Goal: Task Accomplishment & Management: Manage account settings

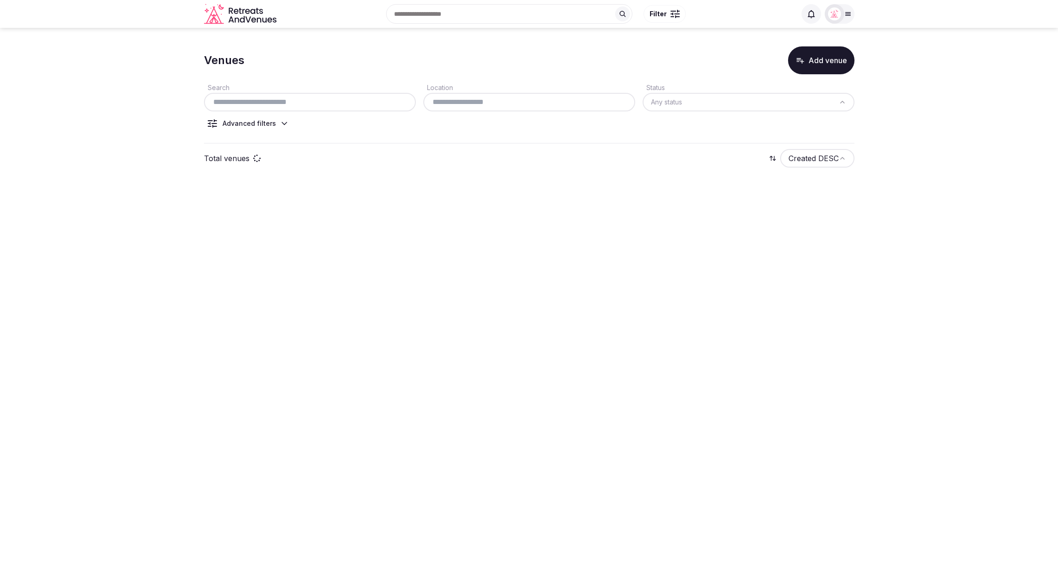
click at [927, 126] on section "Venues Add venue Search Location Status Any status Advanced filters Total venue…" at bounding box center [529, 110] width 1058 height 164
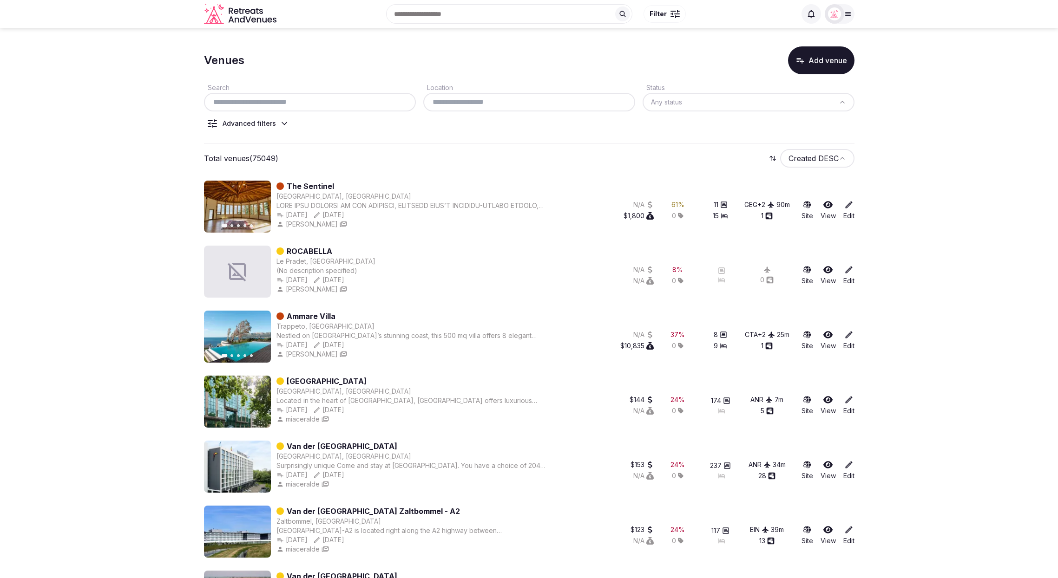
click at [281, 125] on icon at bounding box center [284, 123] width 9 height 9
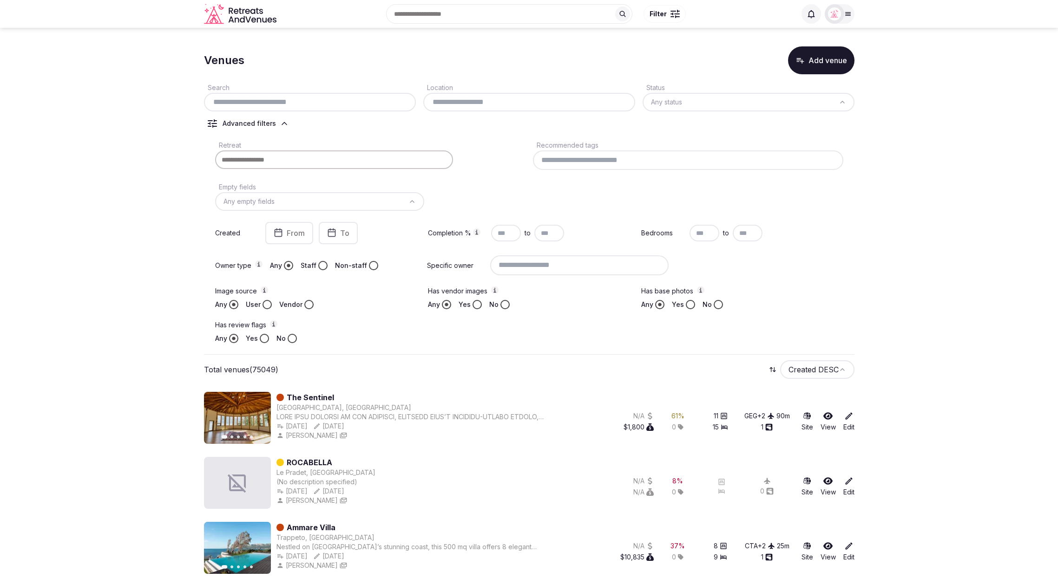
click at [263, 341] on button "Yes" at bounding box center [264, 338] width 9 height 9
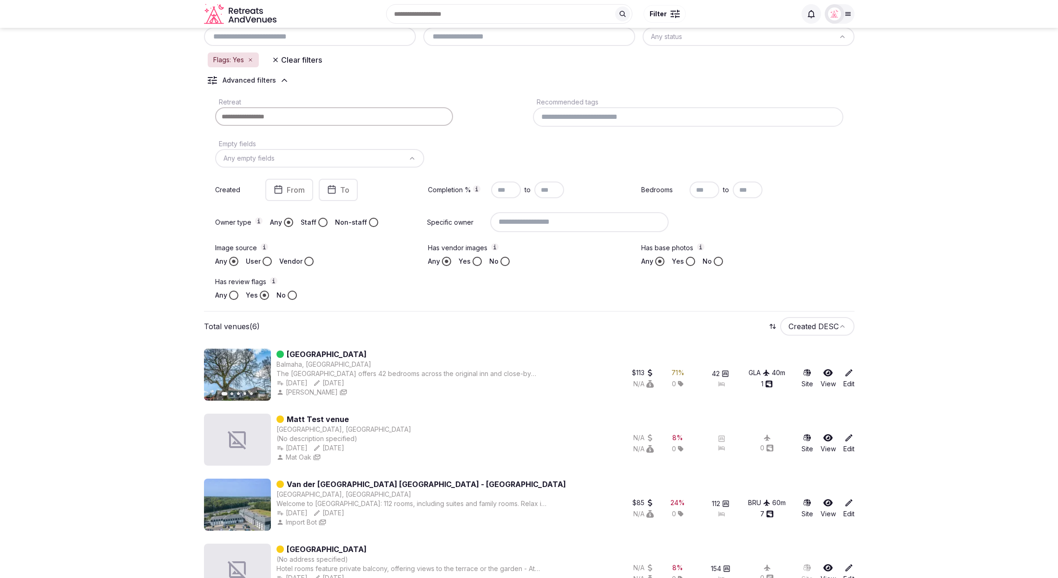
scroll to position [54, 0]
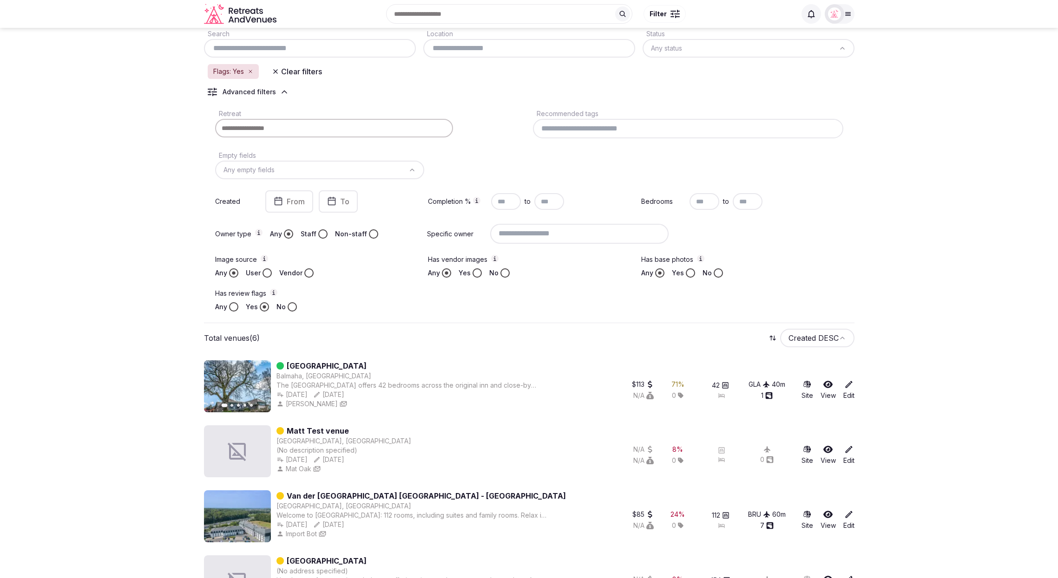
click at [382, 289] on label "Has review flags" at bounding box center [316, 294] width 202 height 10
click at [277, 289] on button "Has review flags" at bounding box center [273, 292] width 7 height 7
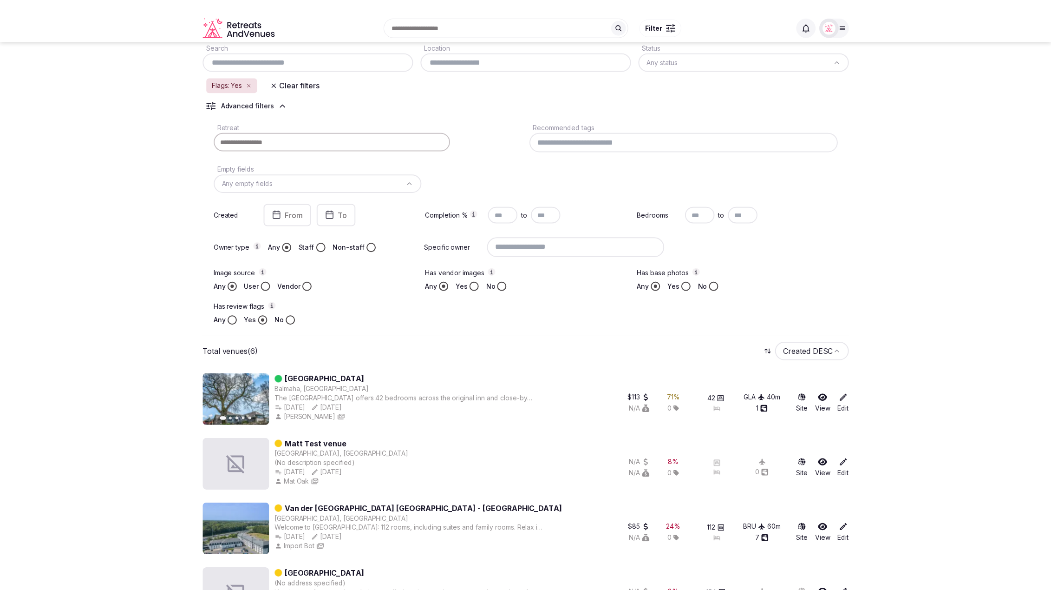
scroll to position [0, 0]
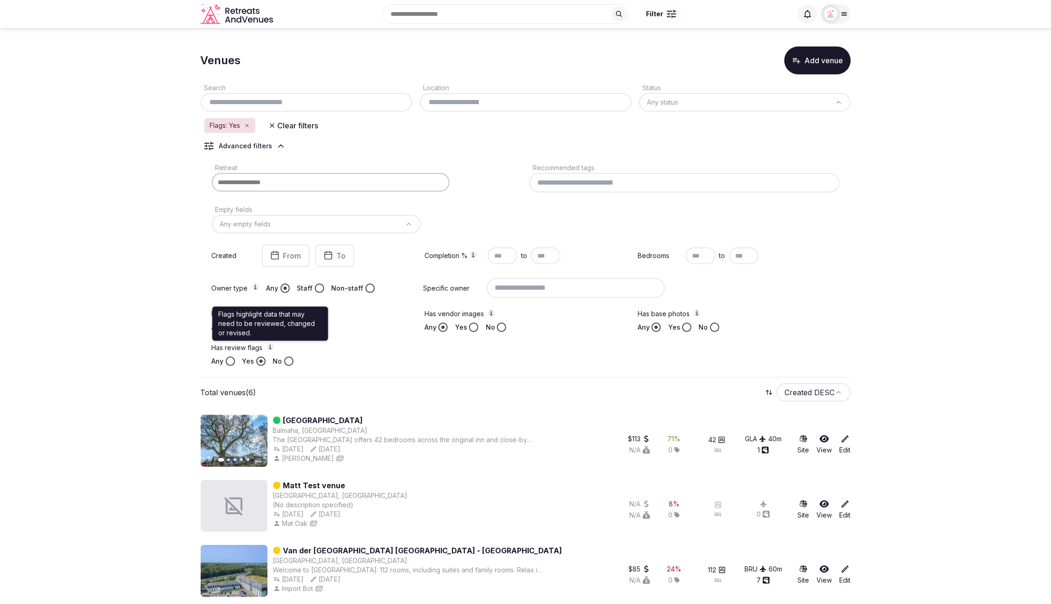
drag, startPoint x: 137, startPoint y: 239, endPoint x: 136, endPoint y: 229, distance: 10.2
click at [137, 239] on section "Venues Add venue Search Location Status Any status Flags: Yes Clear filters Adv…" at bounding box center [525, 417] width 1051 height 779
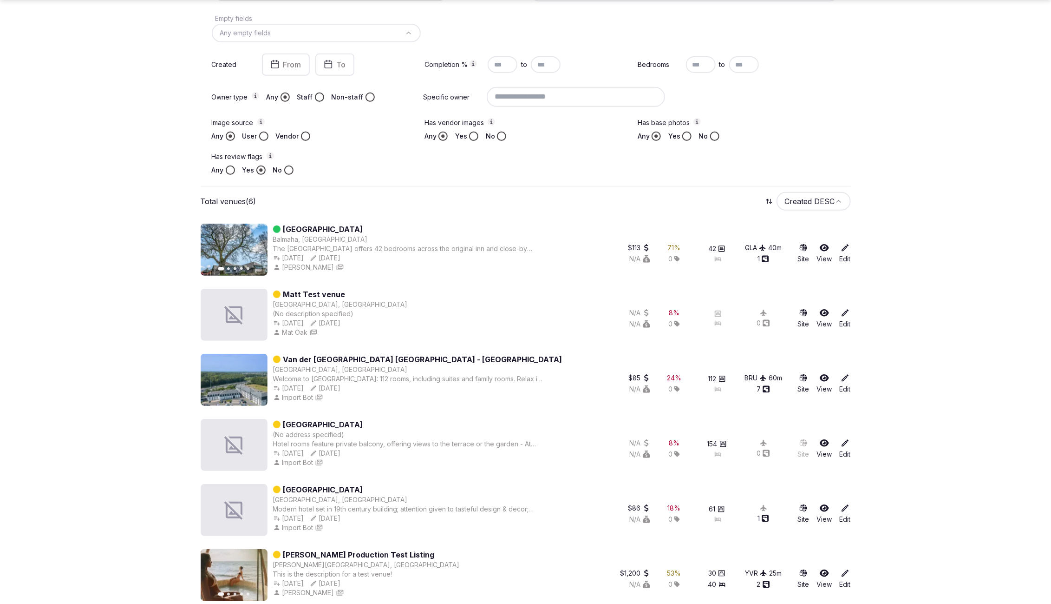
scroll to position [187, 0]
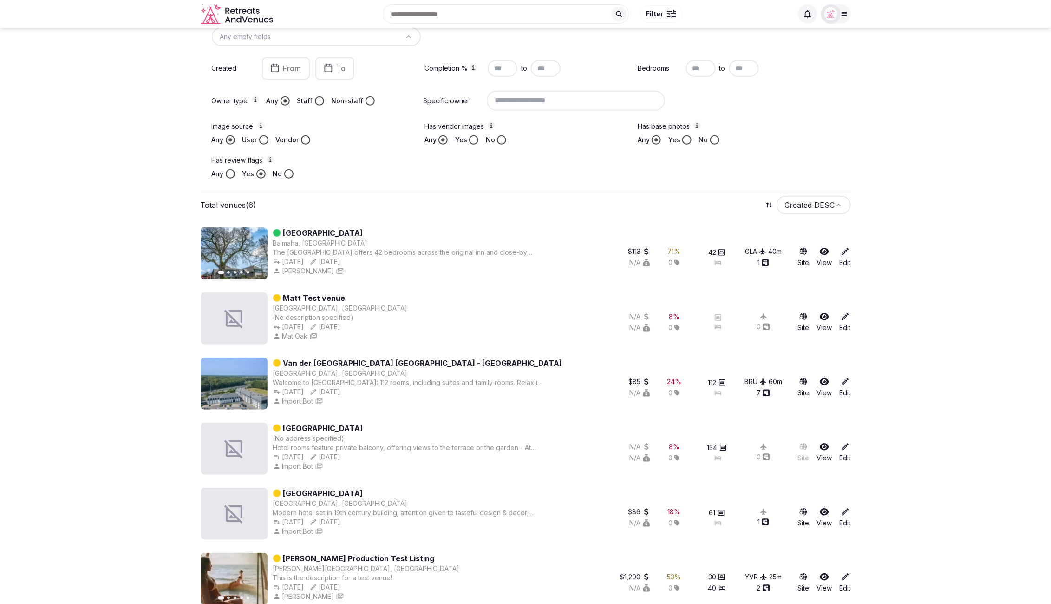
click at [844, 316] on icon at bounding box center [845, 316] width 9 height 9
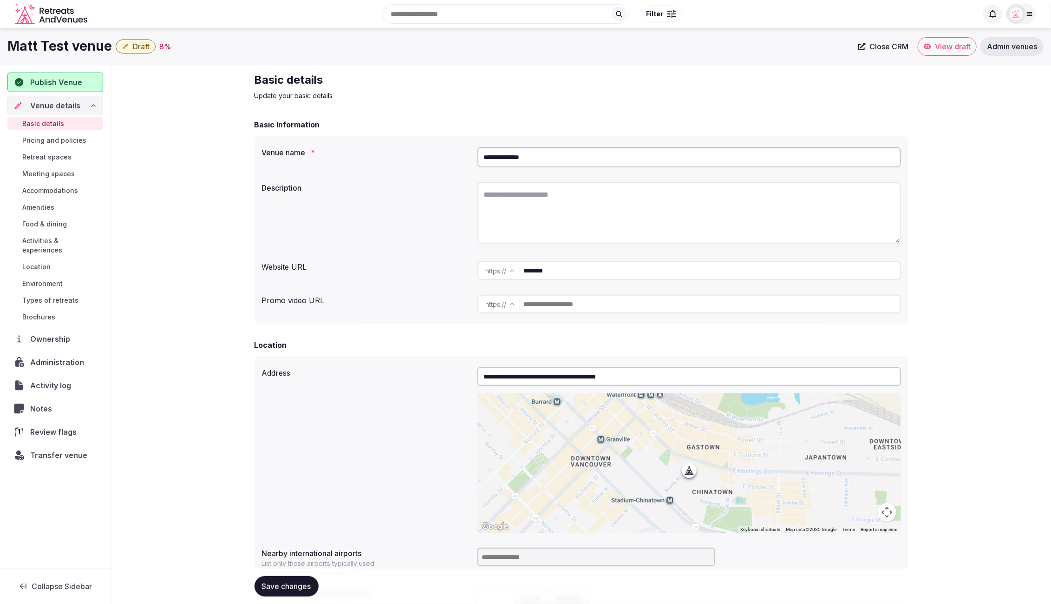
click at [67, 426] on span "Review flags" at bounding box center [55, 431] width 50 height 11
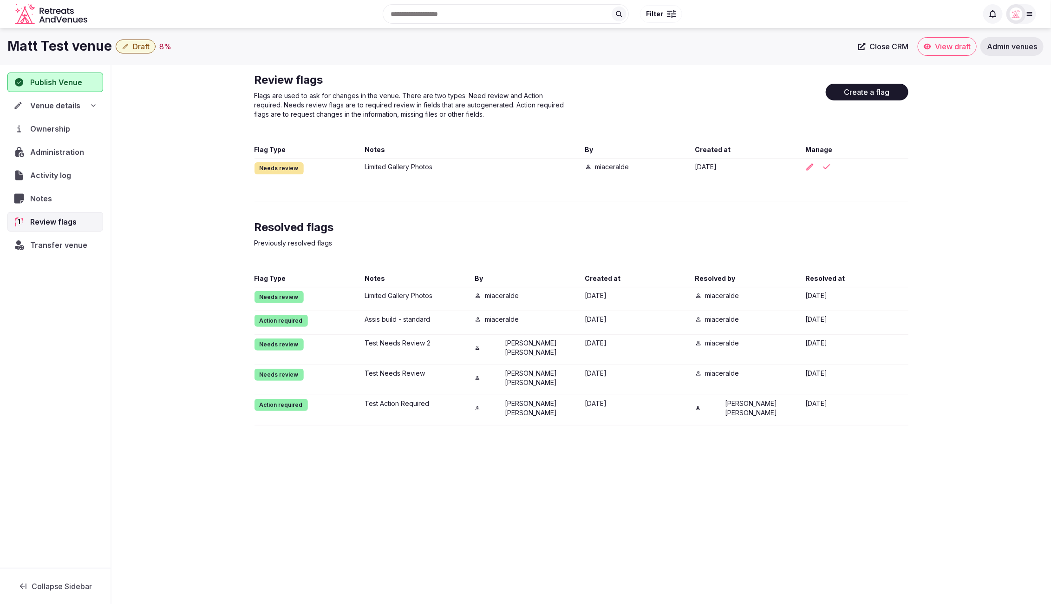
click at [946, 231] on div "Review flags Flags are used to ask for changes in the venue. There are two type…" at bounding box center [582, 249] width 940 height 368
click at [929, 208] on div "Review flags Flags are used to ask for changes in the venue. There are two type…" at bounding box center [582, 249] width 940 height 368
click at [895, 125] on div "Create a flag" at bounding box center [867, 101] width 83 height 58
click at [903, 202] on div "Review flags Flags are used to ask for changes in the venue. There are two type…" at bounding box center [582, 248] width 654 height 353
click at [936, 166] on div "Review flags Flags are used to ask for changes in the venue. There are two type…" at bounding box center [582, 249] width 940 height 368
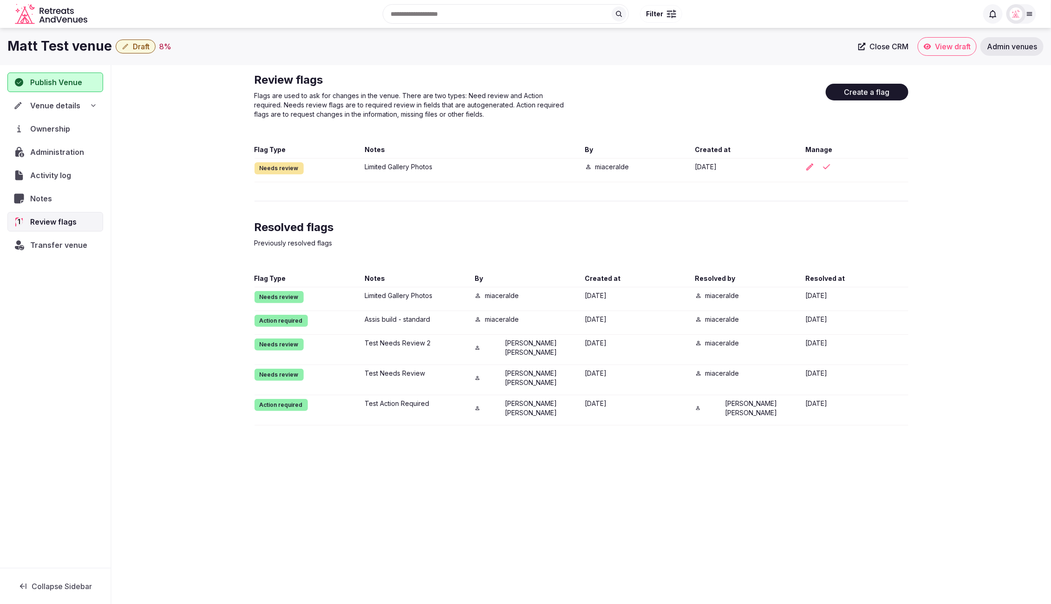
click at [708, 53] on div "Matt Test venue Draft 8 %" at bounding box center [430, 46] width 846 height 18
click at [939, 249] on div "Review flags Flags are used to ask for changes in the venue. There are two type…" at bounding box center [582, 249] width 940 height 368
drag, startPoint x: 363, startPoint y: 166, endPoint x: 441, endPoint y: 166, distance: 78.1
click at [441, 166] on div "Needs review Limited Gallery Photos miaceralde 6 days ago" at bounding box center [582, 172] width 654 height 20
click at [758, 237] on div "Resolved flags Previously resolved flags" at bounding box center [582, 239] width 654 height 39
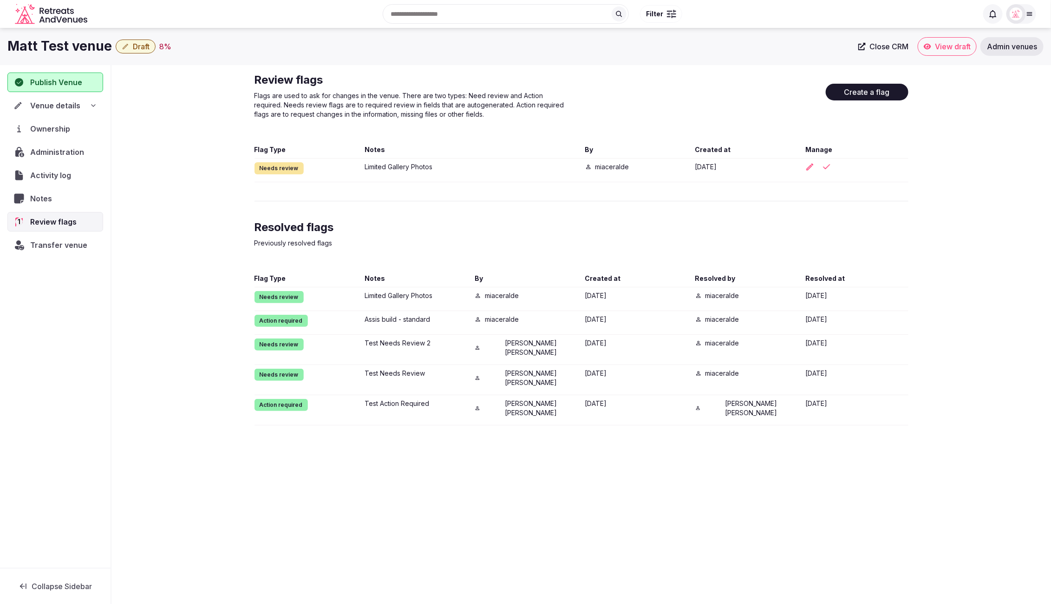
click at [953, 273] on div "Review flags Flags are used to ask for changes in the venue. There are two type…" at bounding box center [582, 249] width 940 height 368
click at [860, 89] on button "Create a flag" at bounding box center [867, 92] width 83 height 17
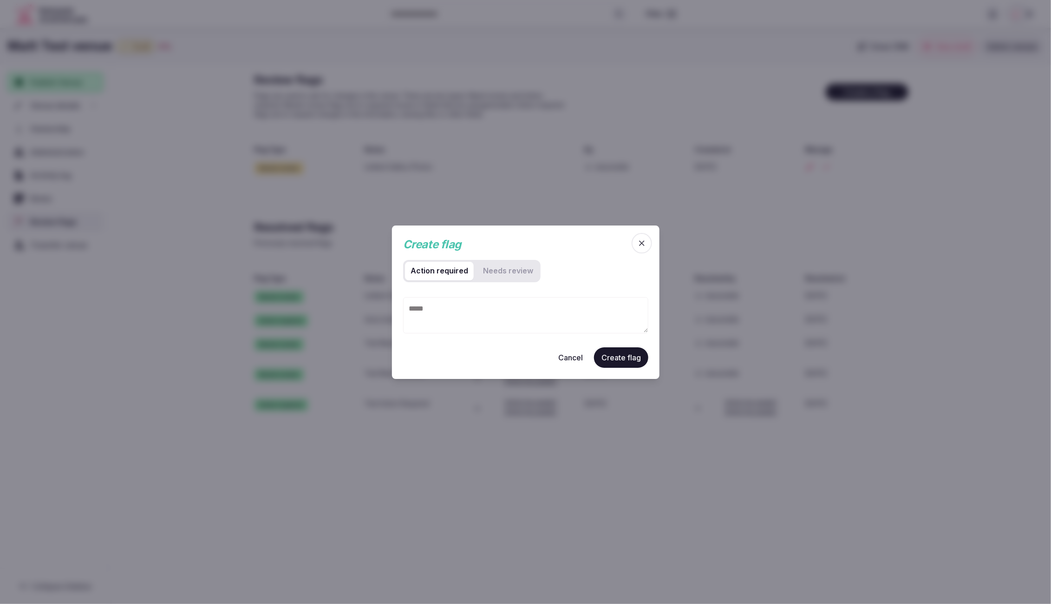
click at [642, 245] on icon "button" at bounding box center [641, 242] width 9 height 9
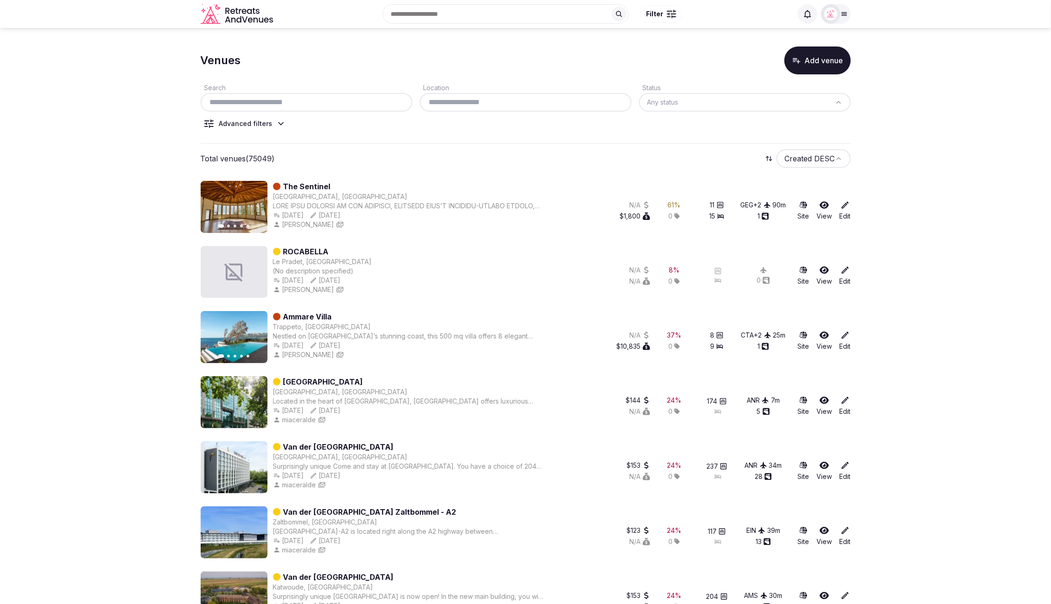
click at [276, 123] on icon at bounding box center [280, 123] width 9 height 9
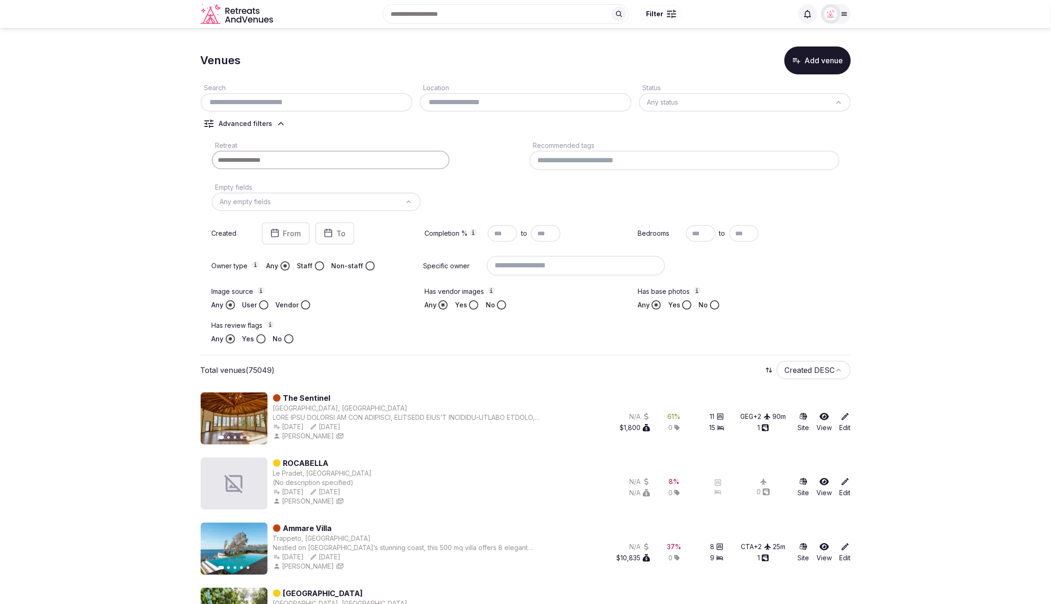
click at [261, 339] on button "Yes" at bounding box center [260, 338] width 9 height 9
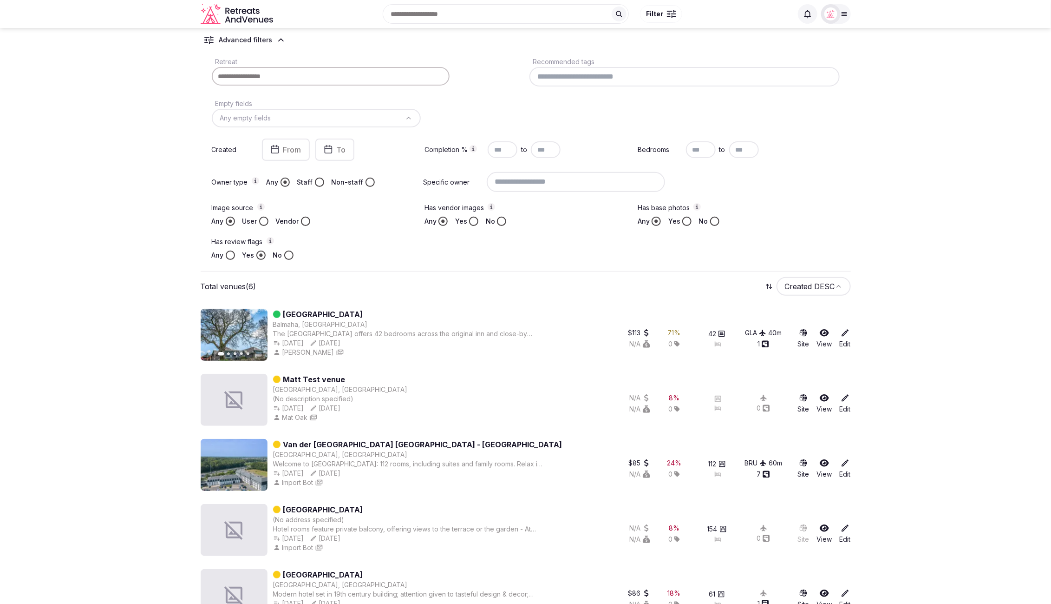
scroll to position [202, 0]
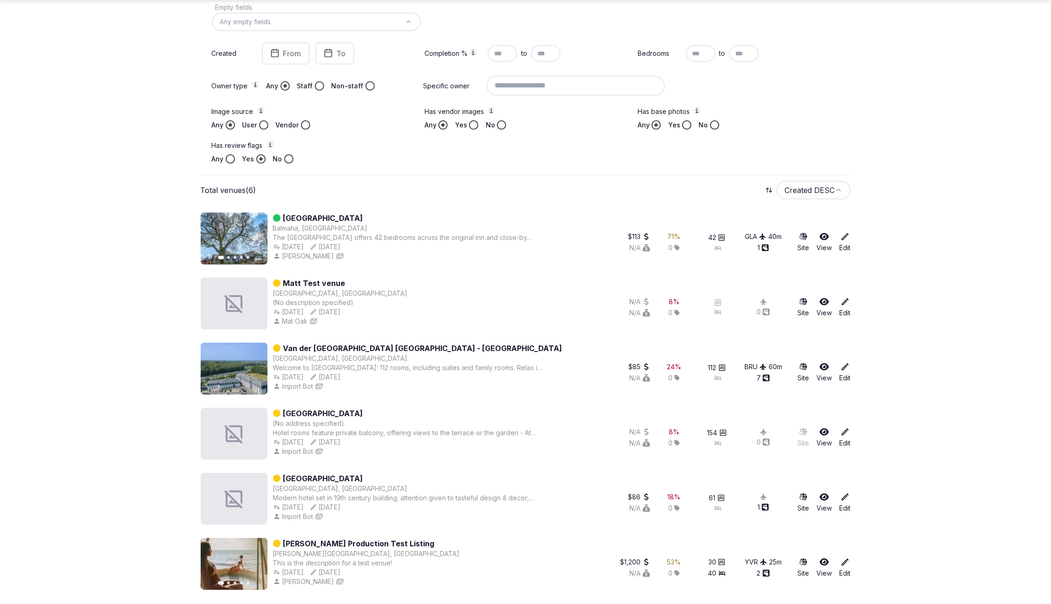
click at [912, 426] on section "Venues Add venue Search Location Status Any status Flags: Yes Clear filters Adv…" at bounding box center [525, 215] width 1051 height 779
